Goal: Task Accomplishment & Management: Use online tool/utility

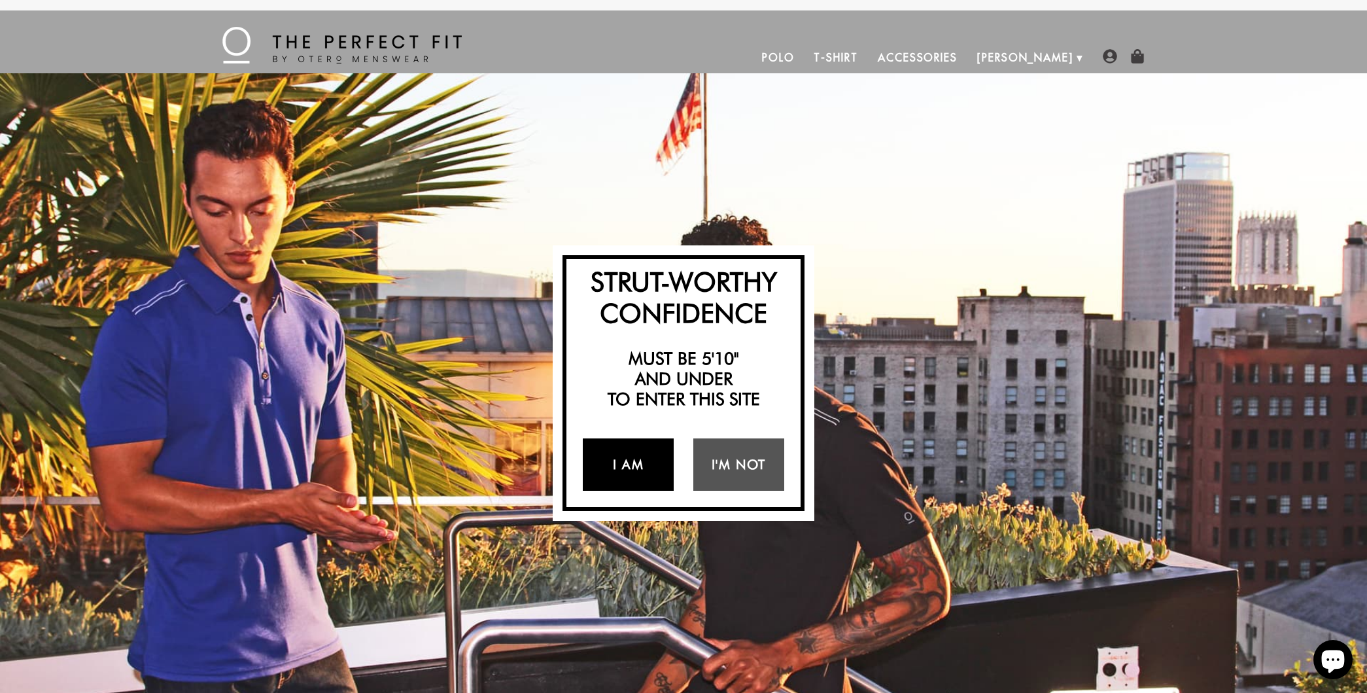
click at [616, 468] on link "I Am" at bounding box center [628, 464] width 91 height 52
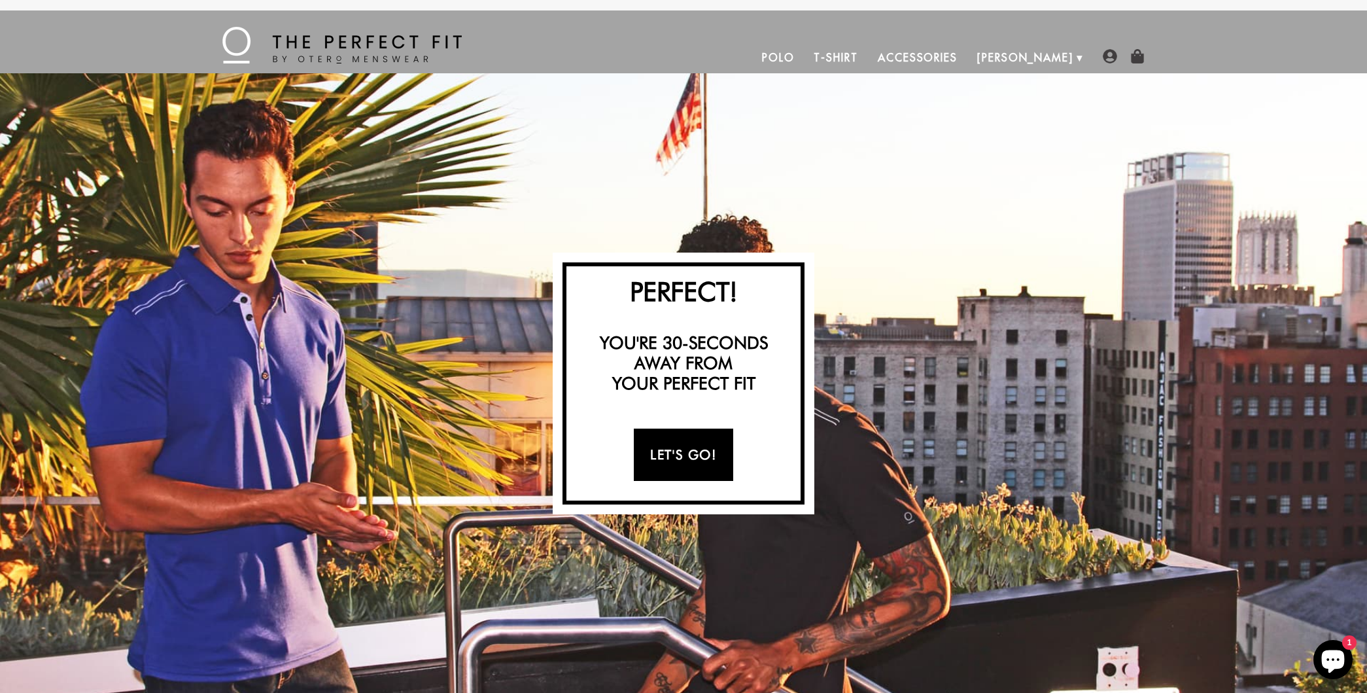
click at [675, 455] on link "Let's Go!" at bounding box center [683, 455] width 99 height 52
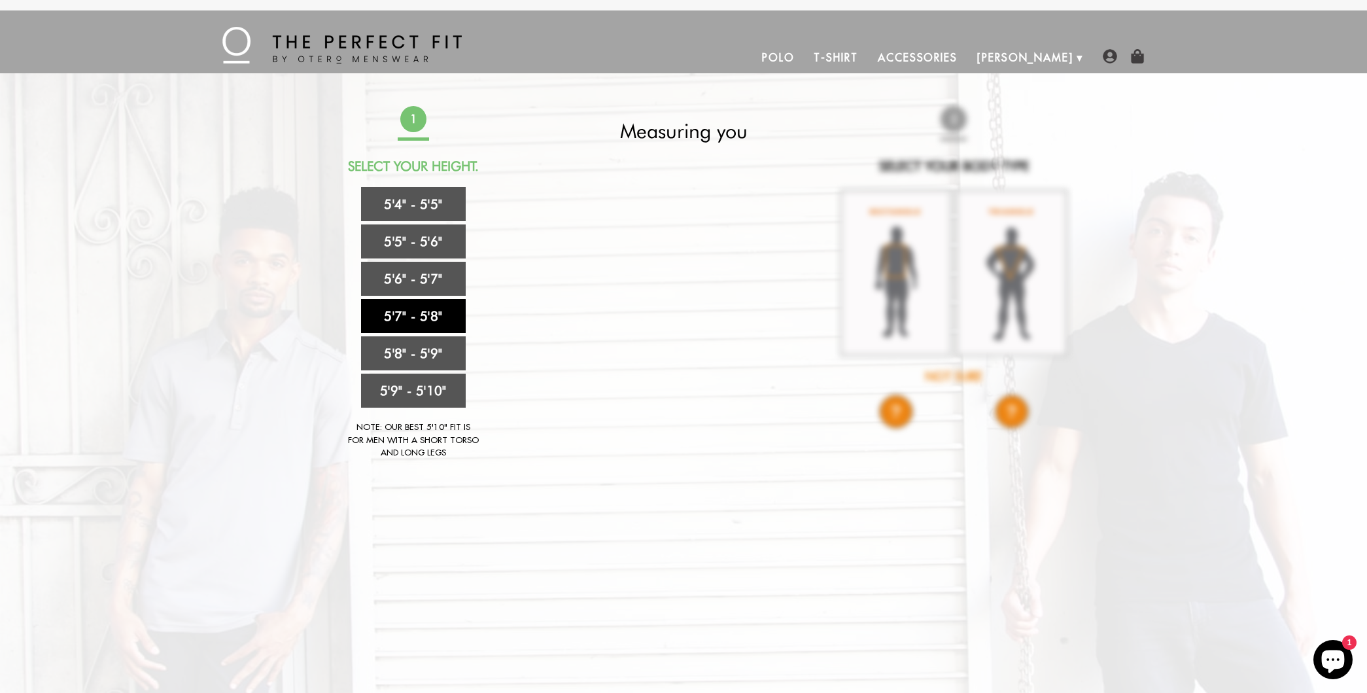
click at [445, 319] on link "5'7" - 5'8"" at bounding box center [413, 316] width 105 height 34
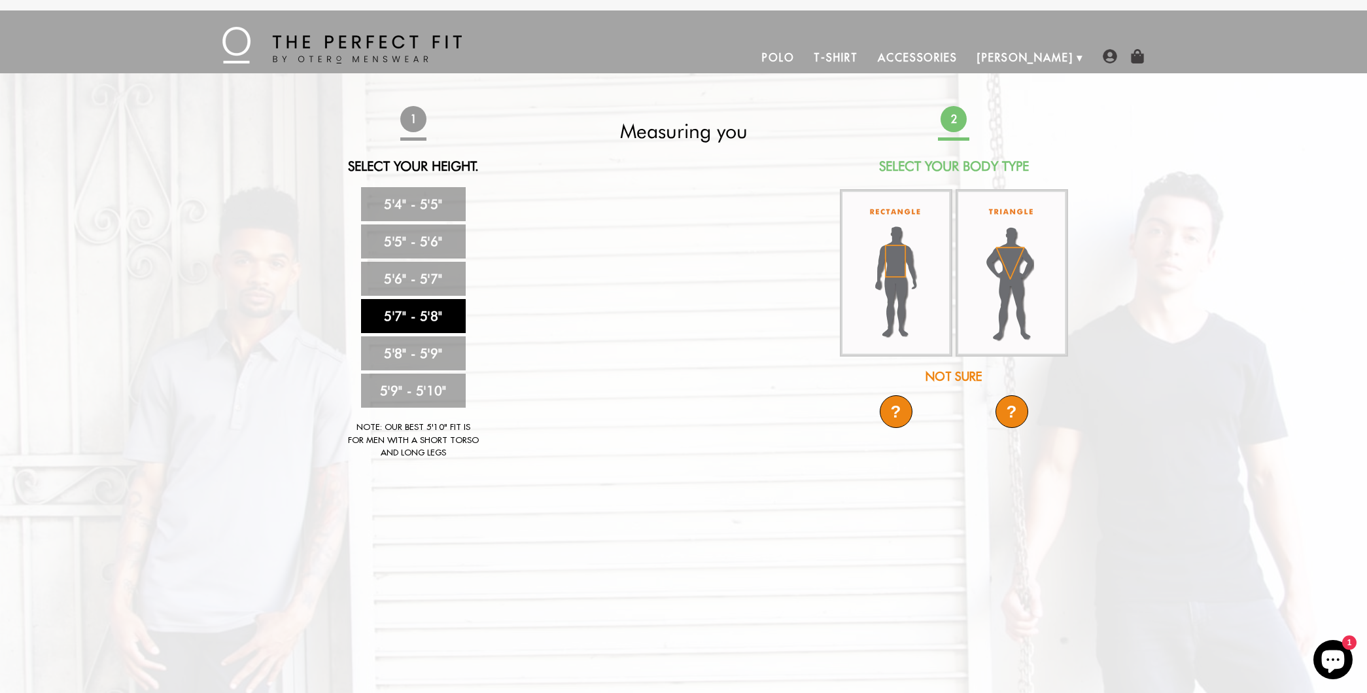
click at [960, 374] on div "Not Sure" at bounding box center [954, 377] width 232 height 18
click at [1010, 272] on img at bounding box center [1012, 273] width 113 height 166
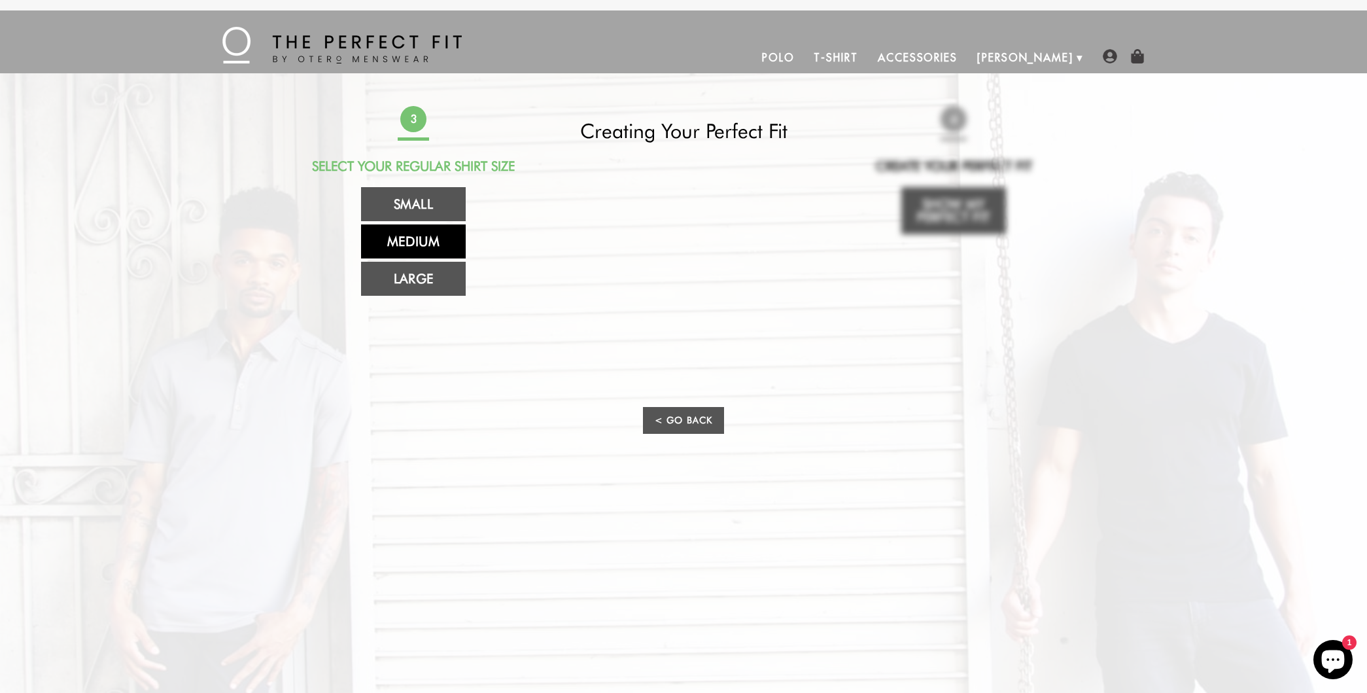
click at [435, 237] on link "Medium" at bounding box center [413, 241] width 105 height 34
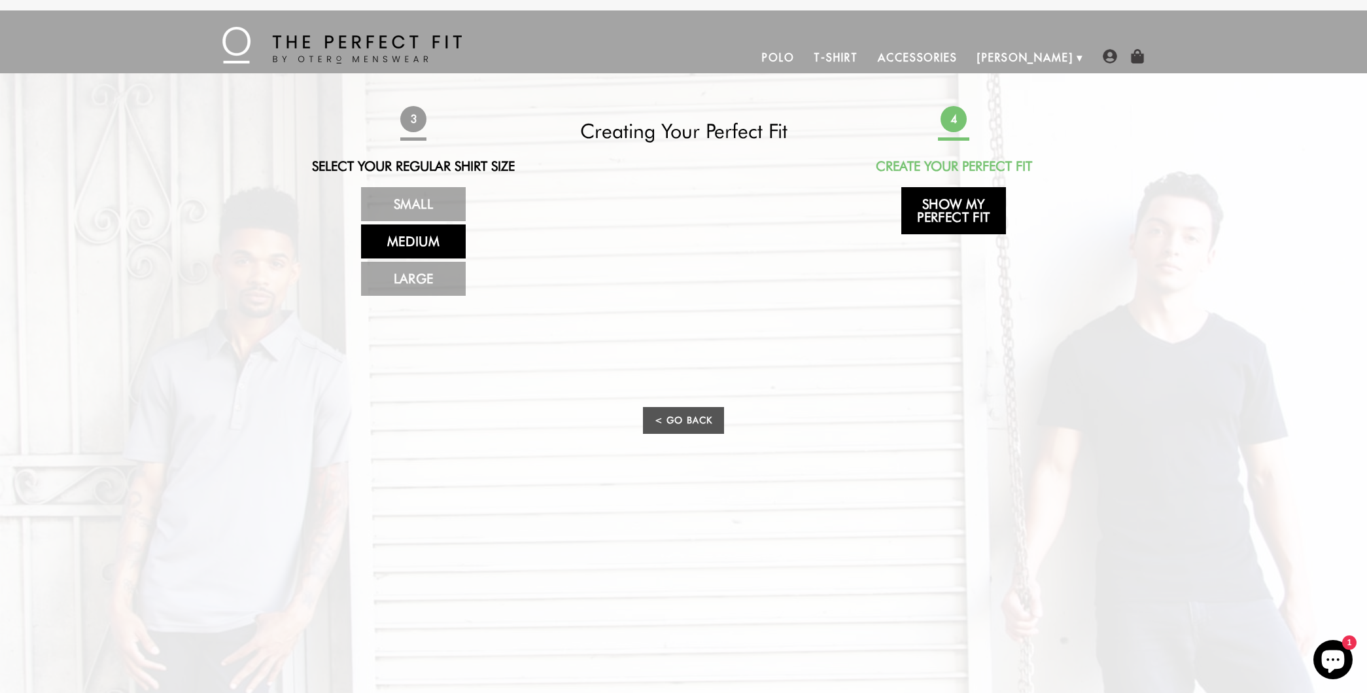
click at [947, 207] on link "Show My Perfect Fit" at bounding box center [954, 210] width 105 height 47
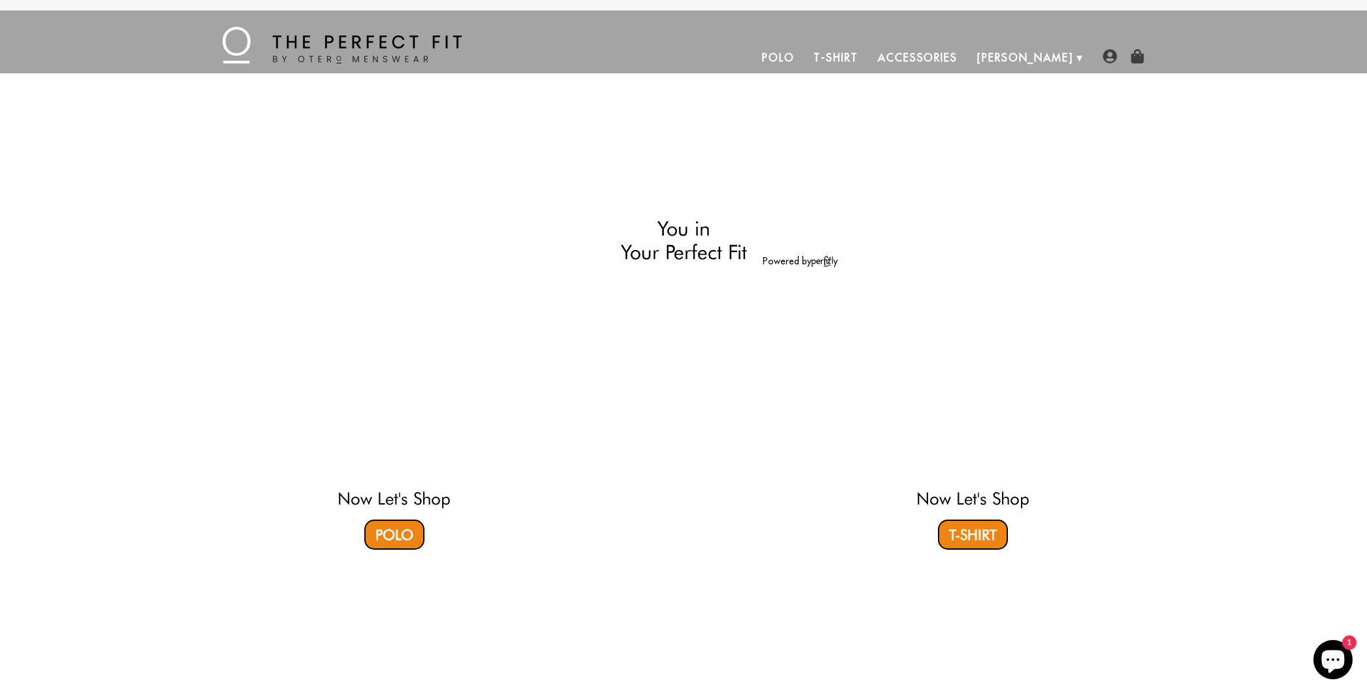
select select "57-58"
select select "triangle"
select select "M"
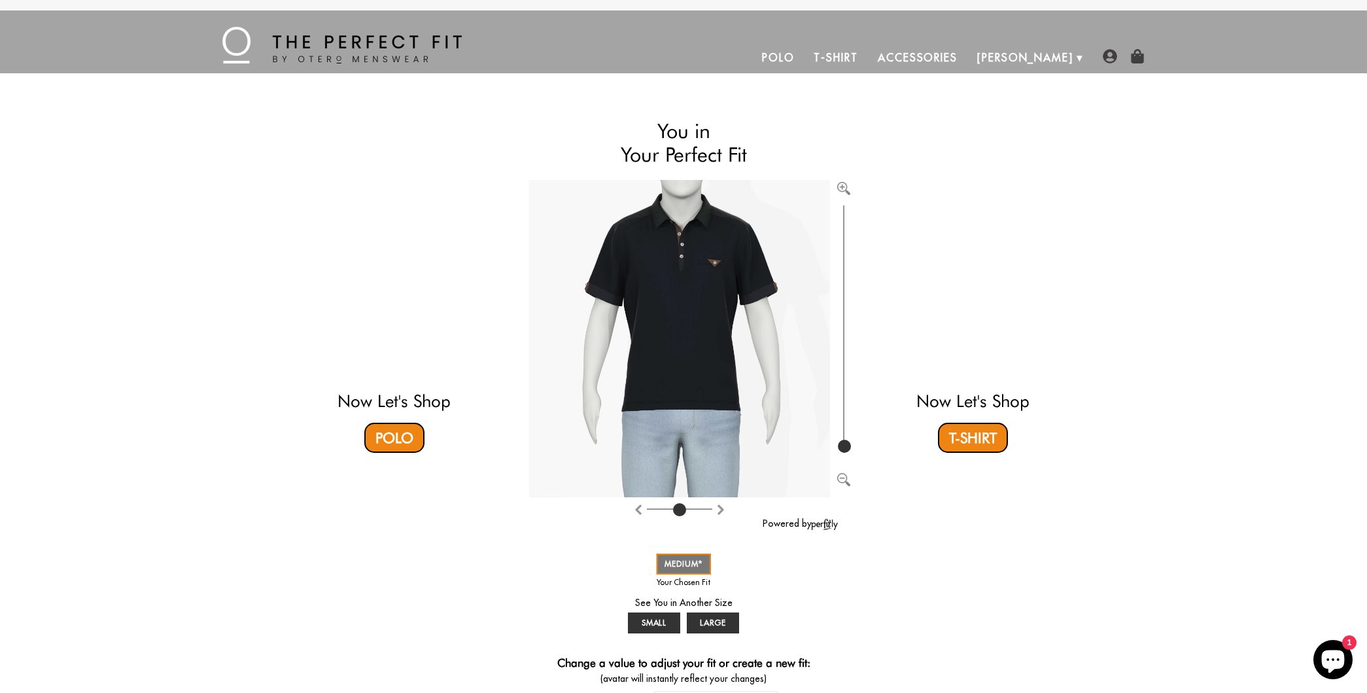
click at [968, 59] on link "Accessories" at bounding box center [917, 57] width 99 height 31
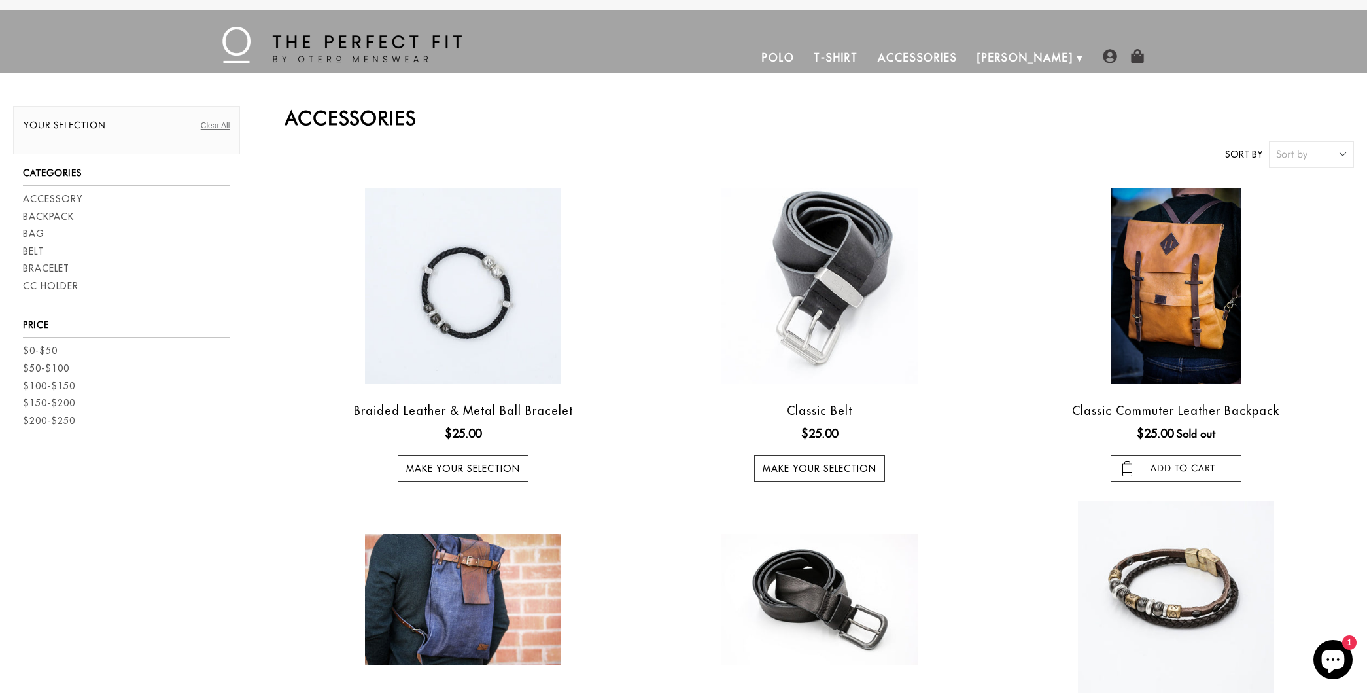
click at [868, 56] on link "T-Shirt" at bounding box center [835, 57] width 63 height 31
click at [805, 57] on link "Polo" at bounding box center [778, 57] width 52 height 31
